Goal: Find specific page/section: Find specific page/section

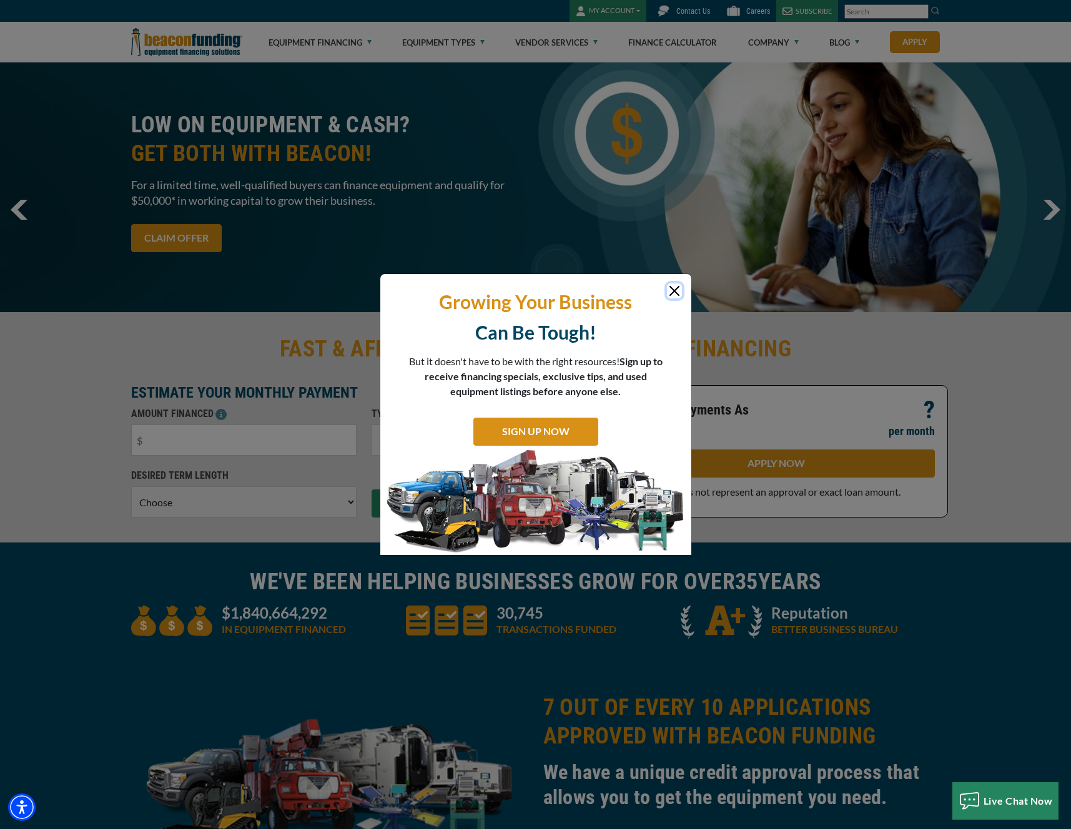
click at [674, 295] on button "Close" at bounding box center [674, 290] width 15 height 15
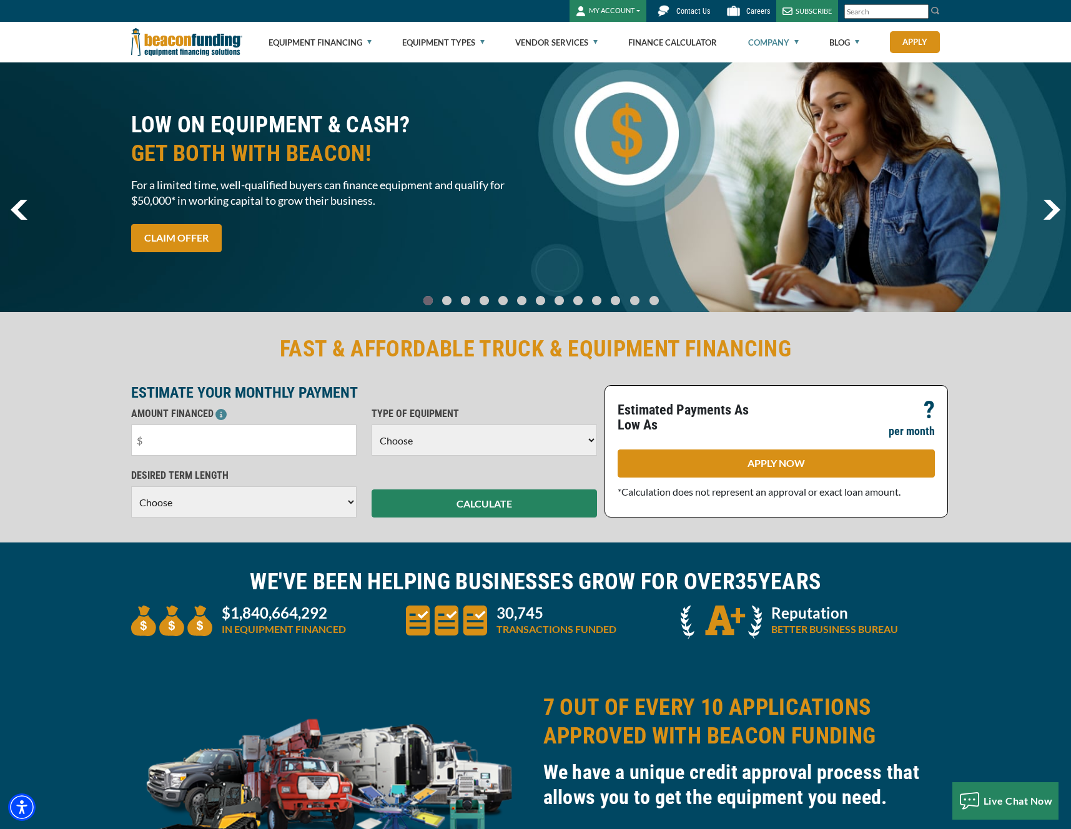
click at [784, 26] on link "Company" at bounding box center [773, 42] width 51 height 40
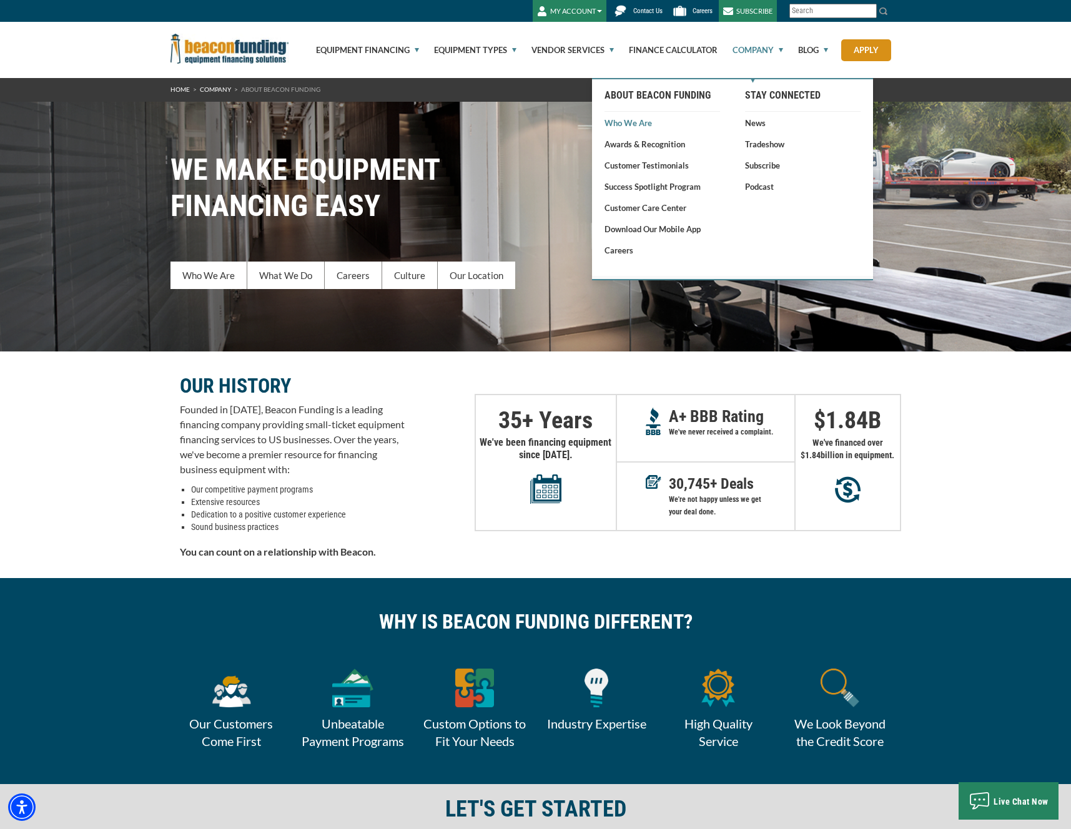
click at [636, 122] on link "Who We Are" at bounding box center [662, 123] width 116 height 12
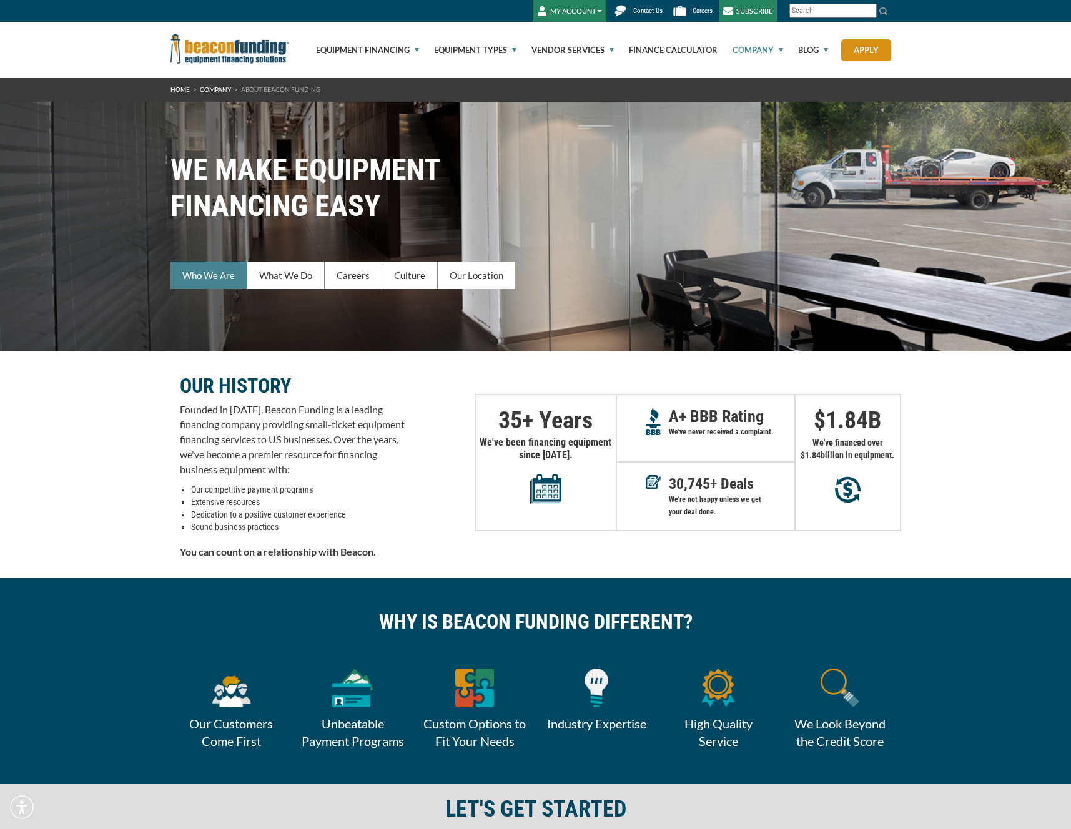
click at [220, 277] on link "Who We Are" at bounding box center [208, 275] width 77 height 27
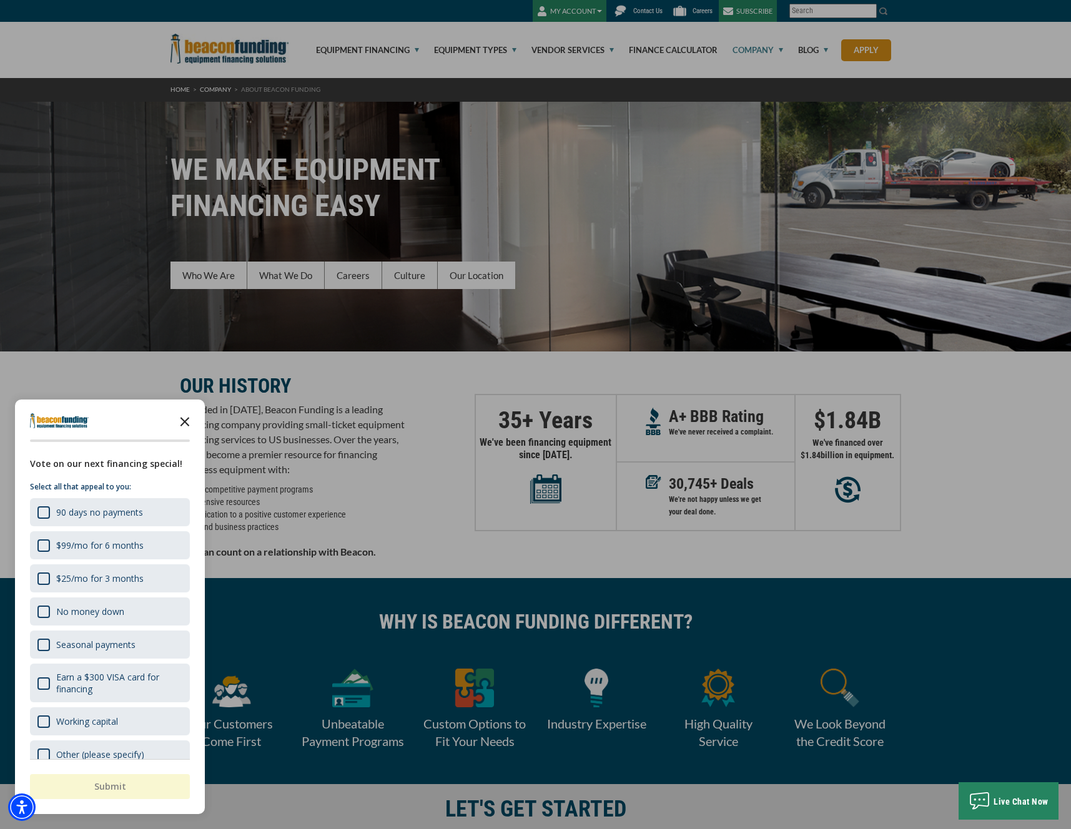
click at [190, 418] on icon "Close the survey" at bounding box center [184, 420] width 25 height 25
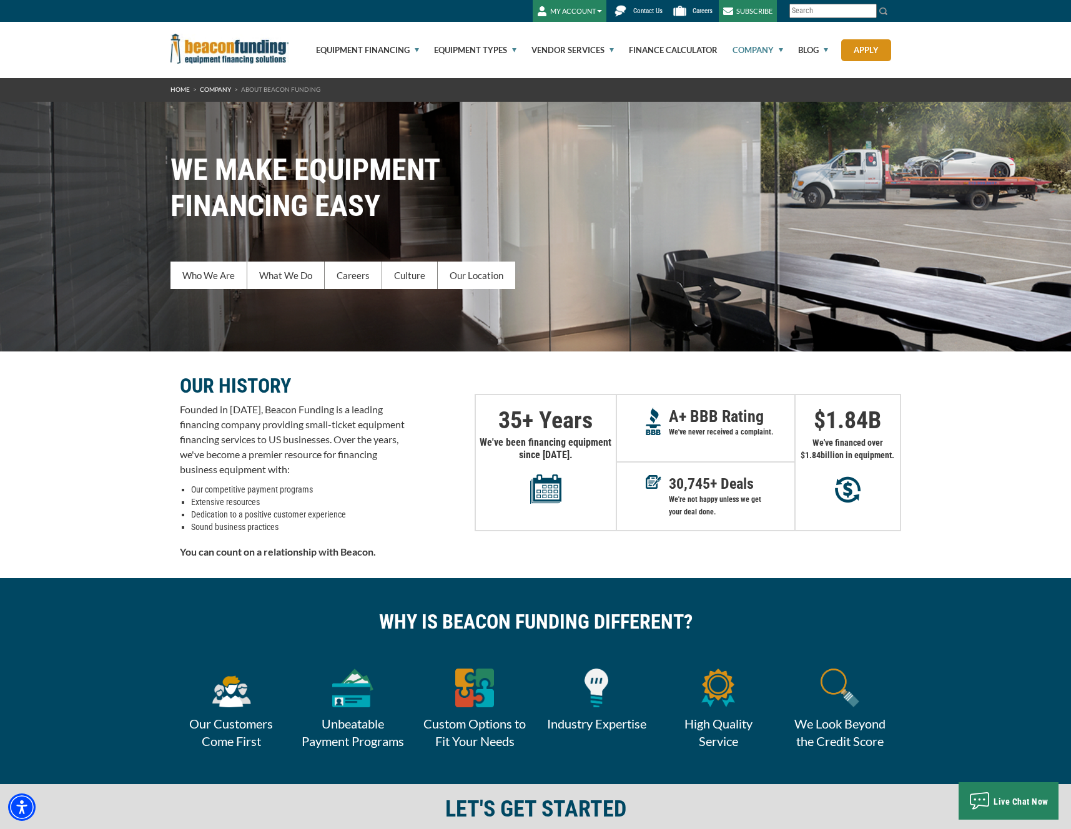
click at [650, 9] on span "Contact Us" at bounding box center [647, 11] width 29 height 8
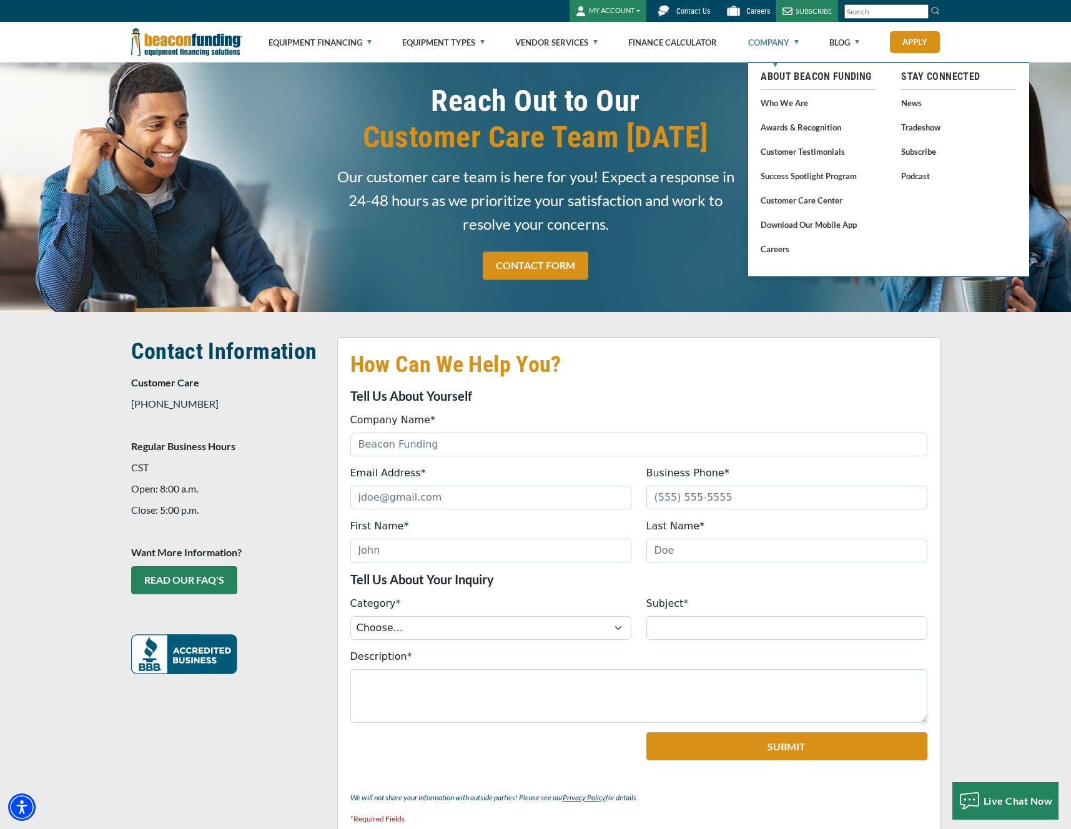
click at [777, 38] on link "Company" at bounding box center [773, 42] width 51 height 40
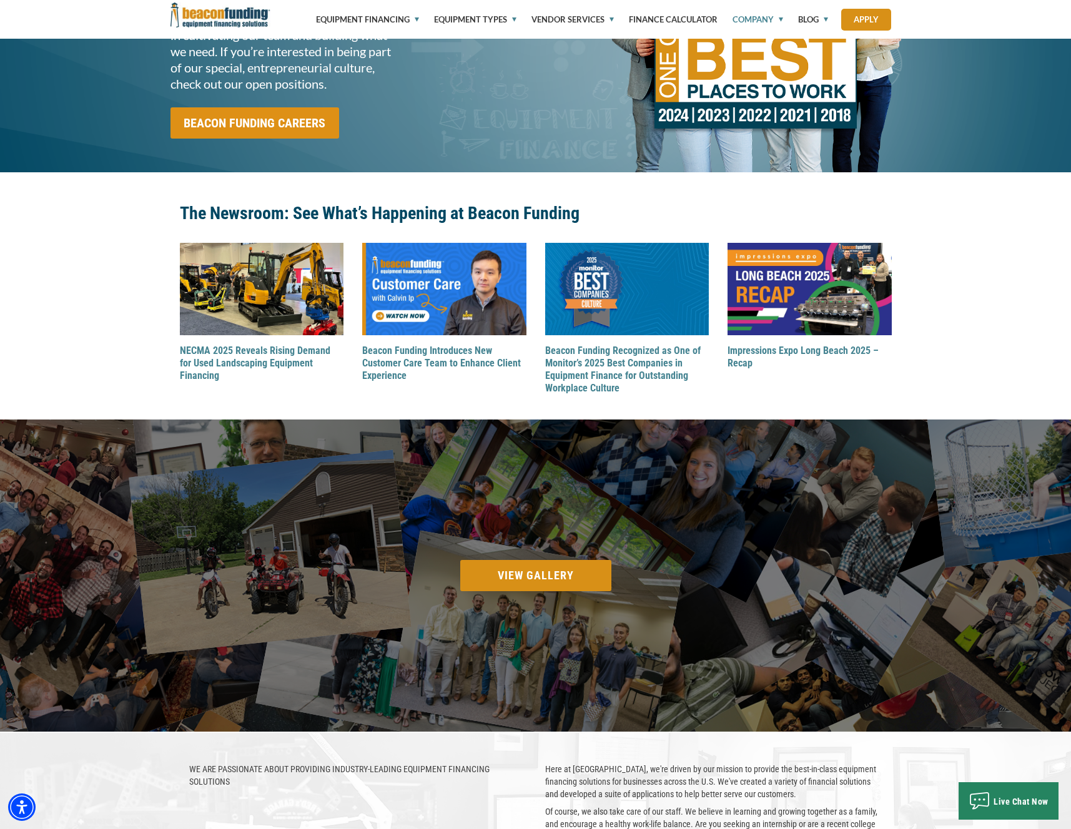
scroll to position [1180, 0]
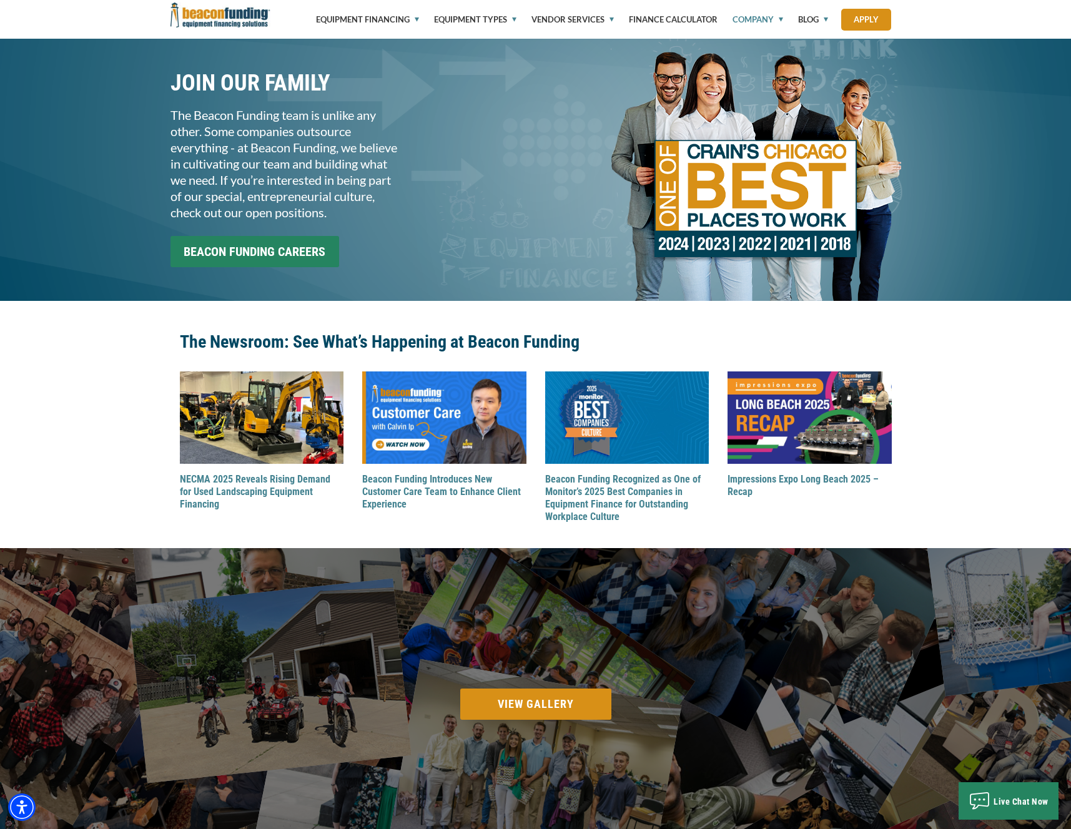
click at [273, 264] on input "BEACON FUNDING CAREERS" at bounding box center [254, 251] width 169 height 31
